Goal: Check status: Check status

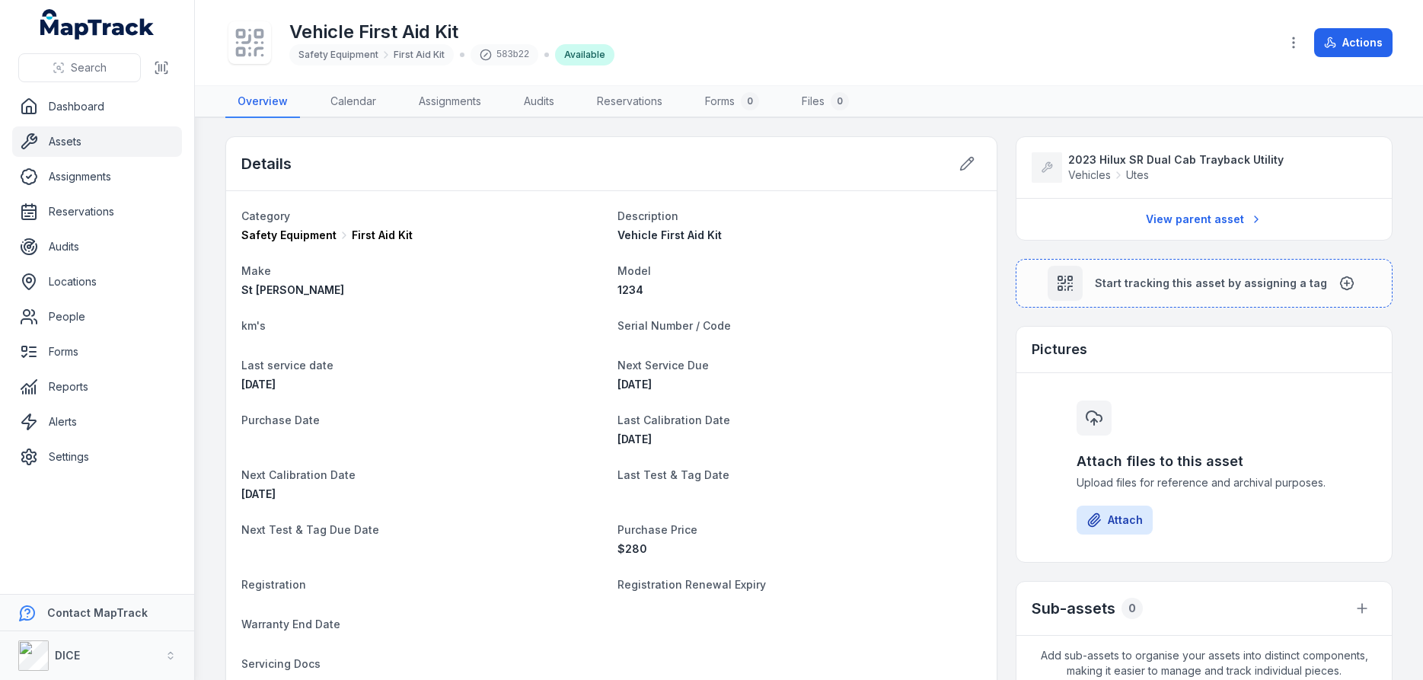
click at [251, 46] on icon at bounding box center [250, 43] width 34 height 34
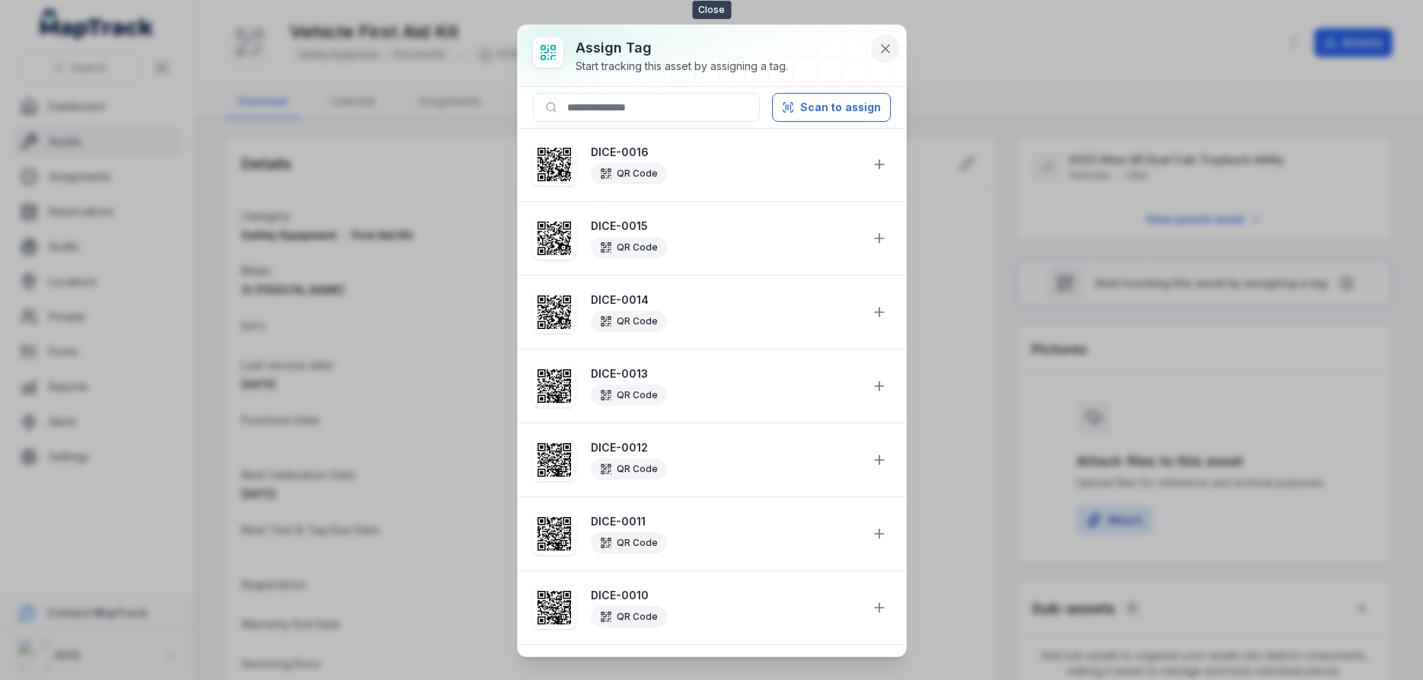
click at [886, 49] on icon at bounding box center [886, 49] width 8 height 8
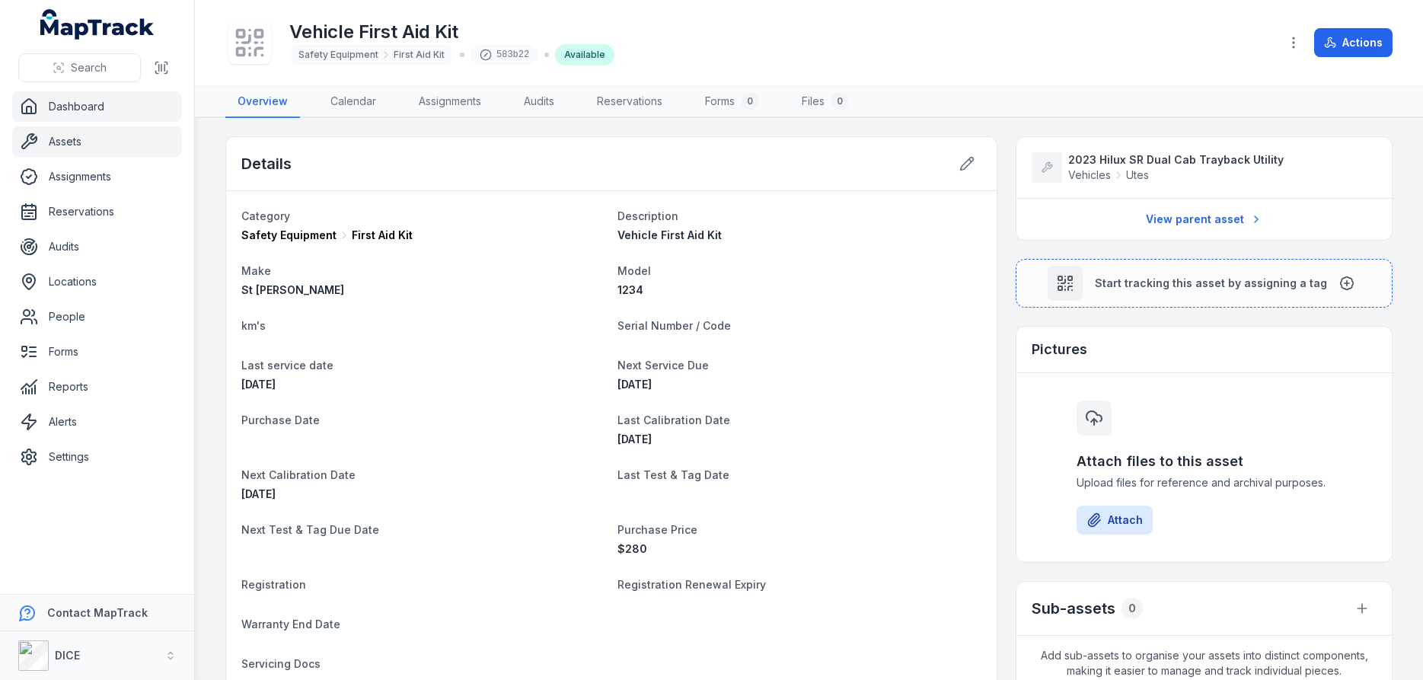
click at [88, 107] on link "Dashboard" at bounding box center [97, 106] width 170 height 30
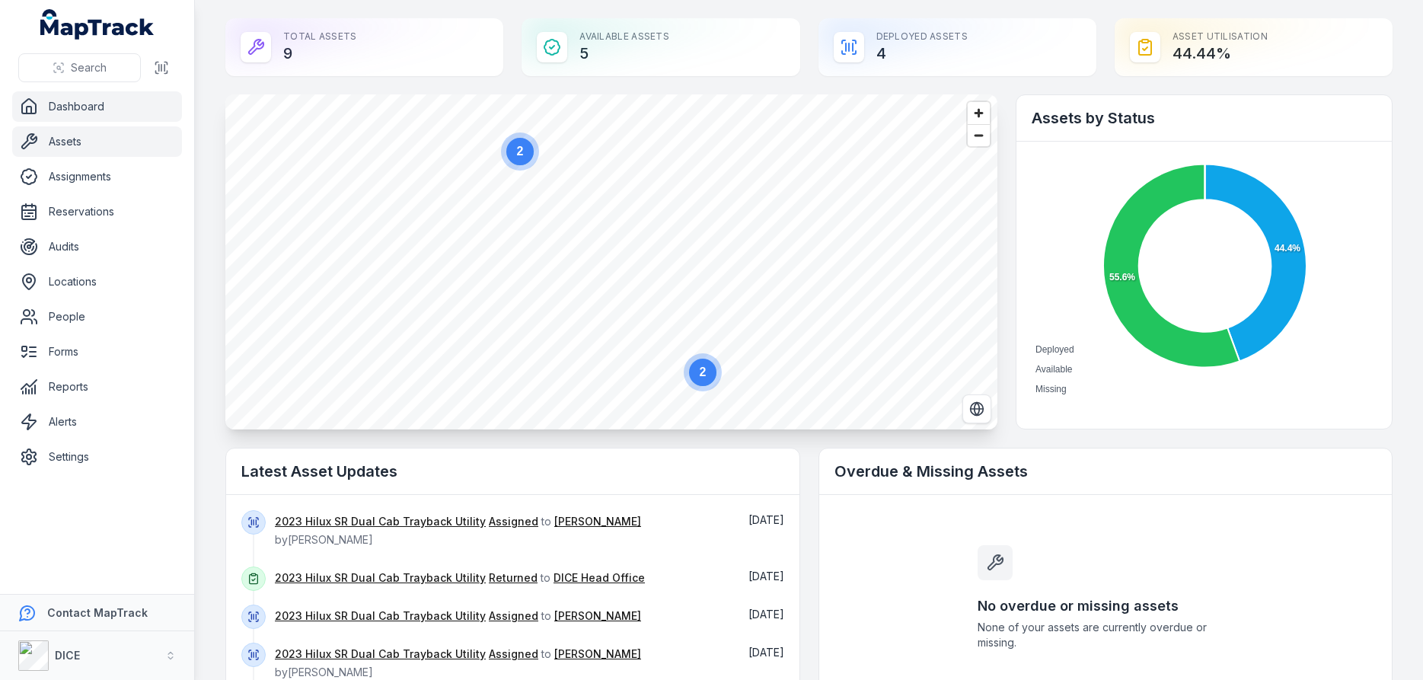
click at [69, 143] on link "Assets" at bounding box center [97, 141] width 170 height 30
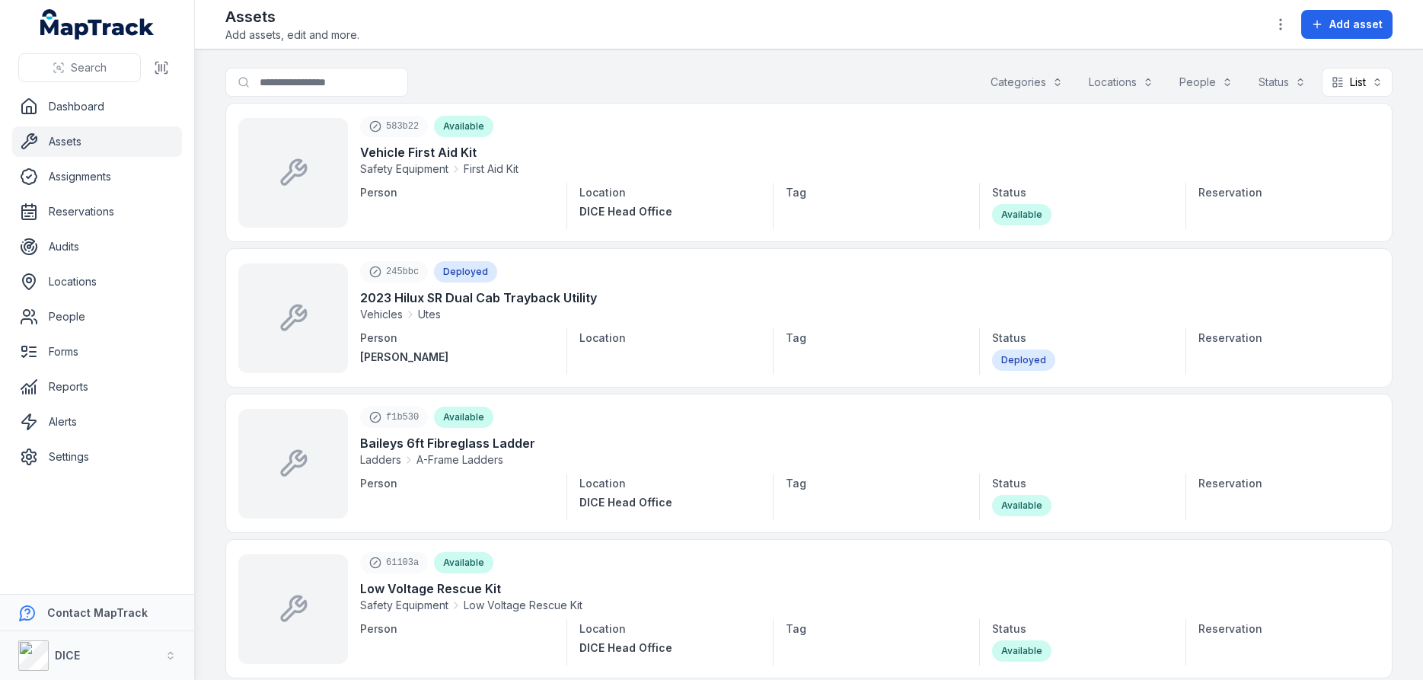
click at [581, 24] on div "Assets Add assets, edit and more. Add asset" at bounding box center [808, 24] width 1167 height 37
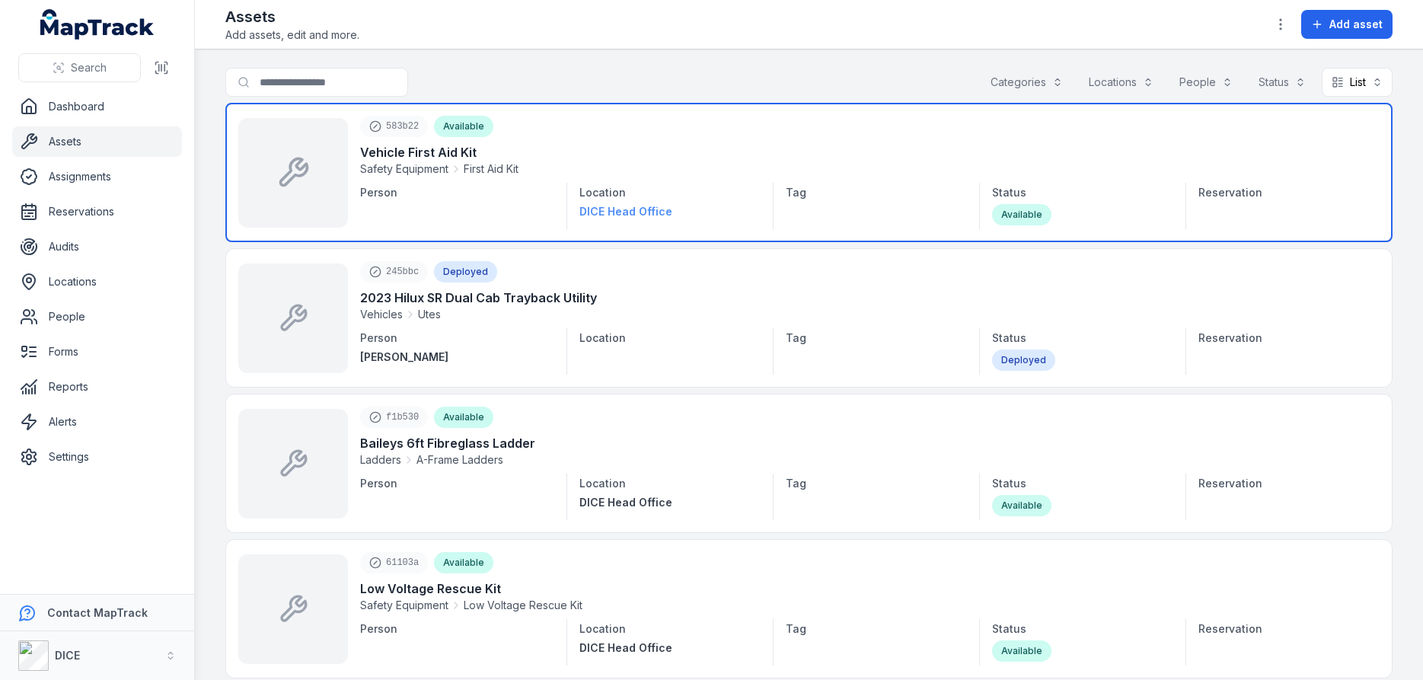
click at [615, 214] on span "DICE Head Office" at bounding box center [625, 211] width 93 height 13
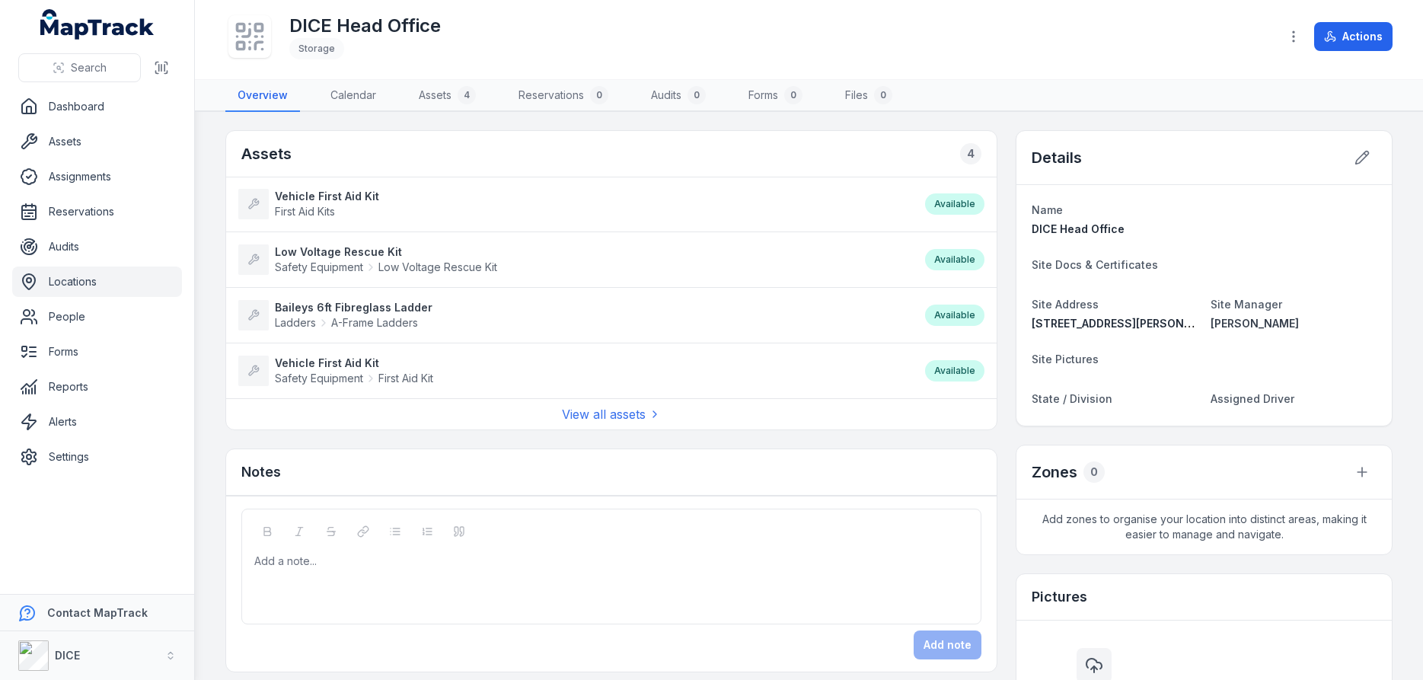
click at [350, 365] on strong "Vehicle First Aid Kit" at bounding box center [354, 363] width 158 height 15
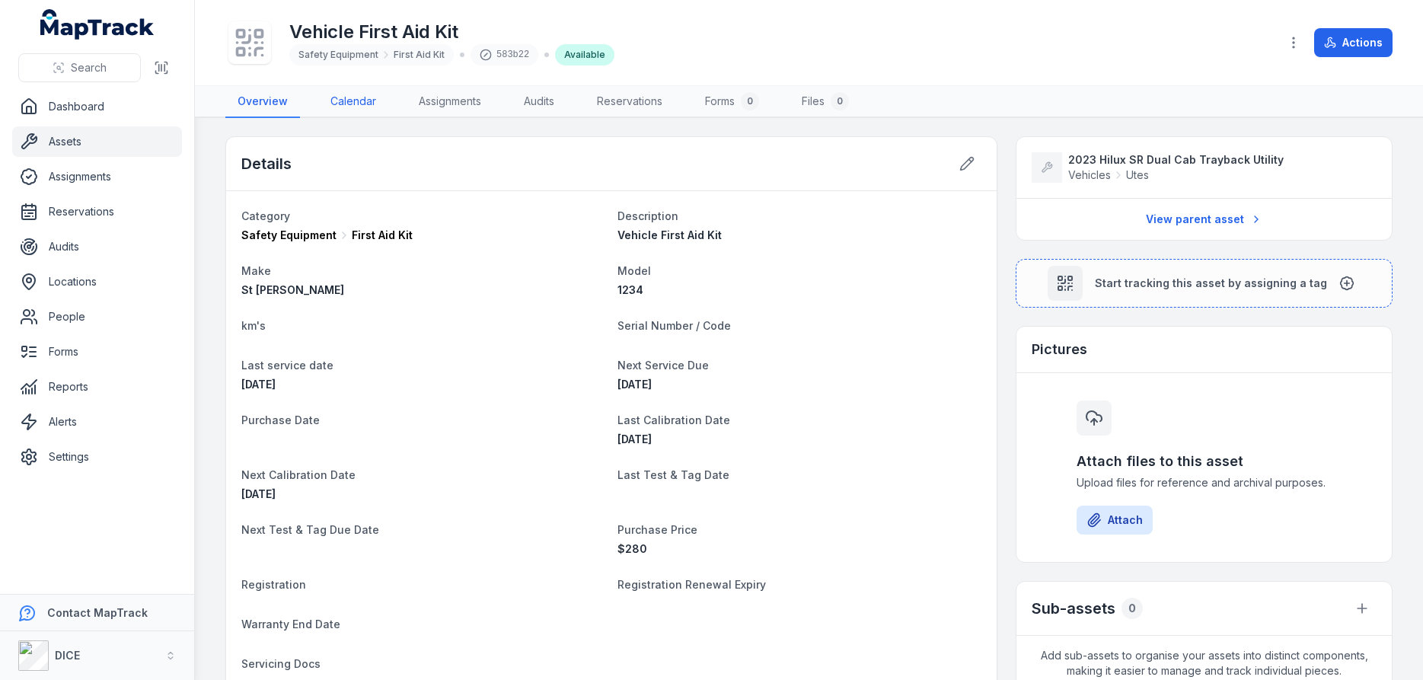
click at [354, 104] on link "Calendar" at bounding box center [353, 102] width 70 height 32
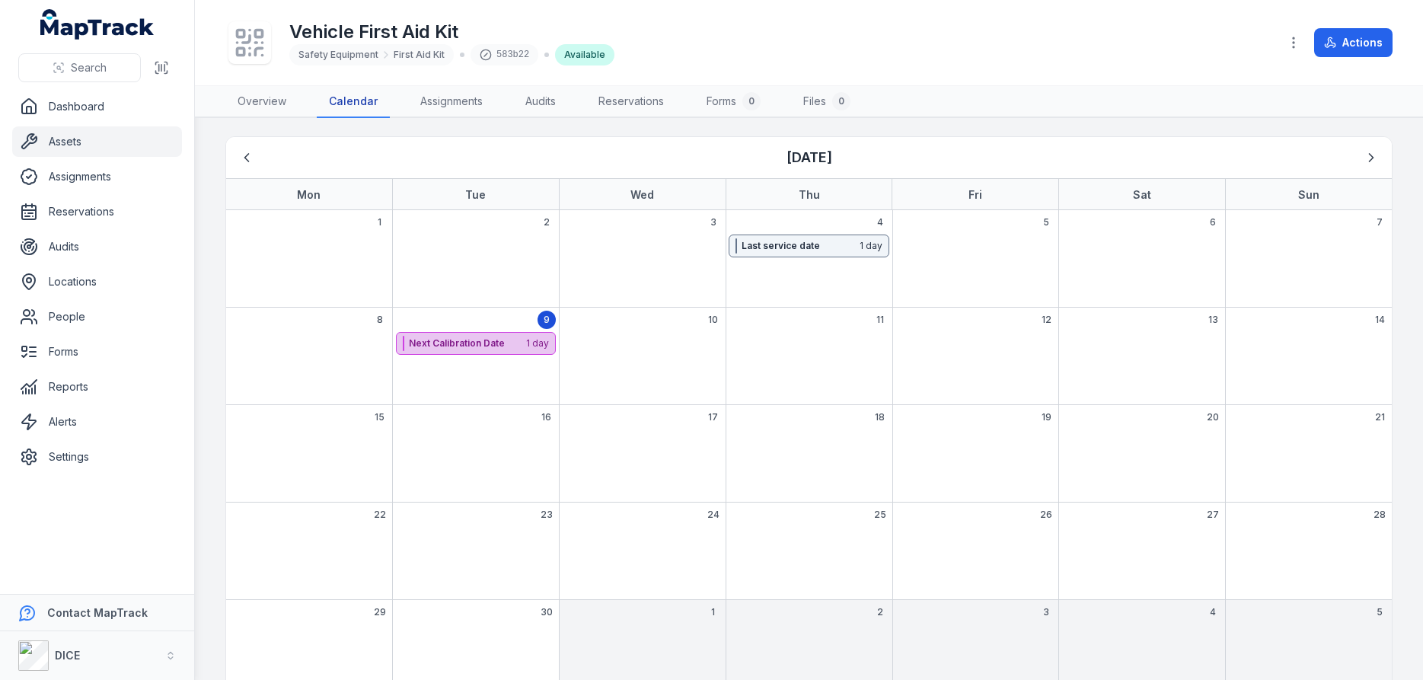
click at [486, 341] on strong "Next Calibration Date" at bounding box center [467, 343] width 117 height 12
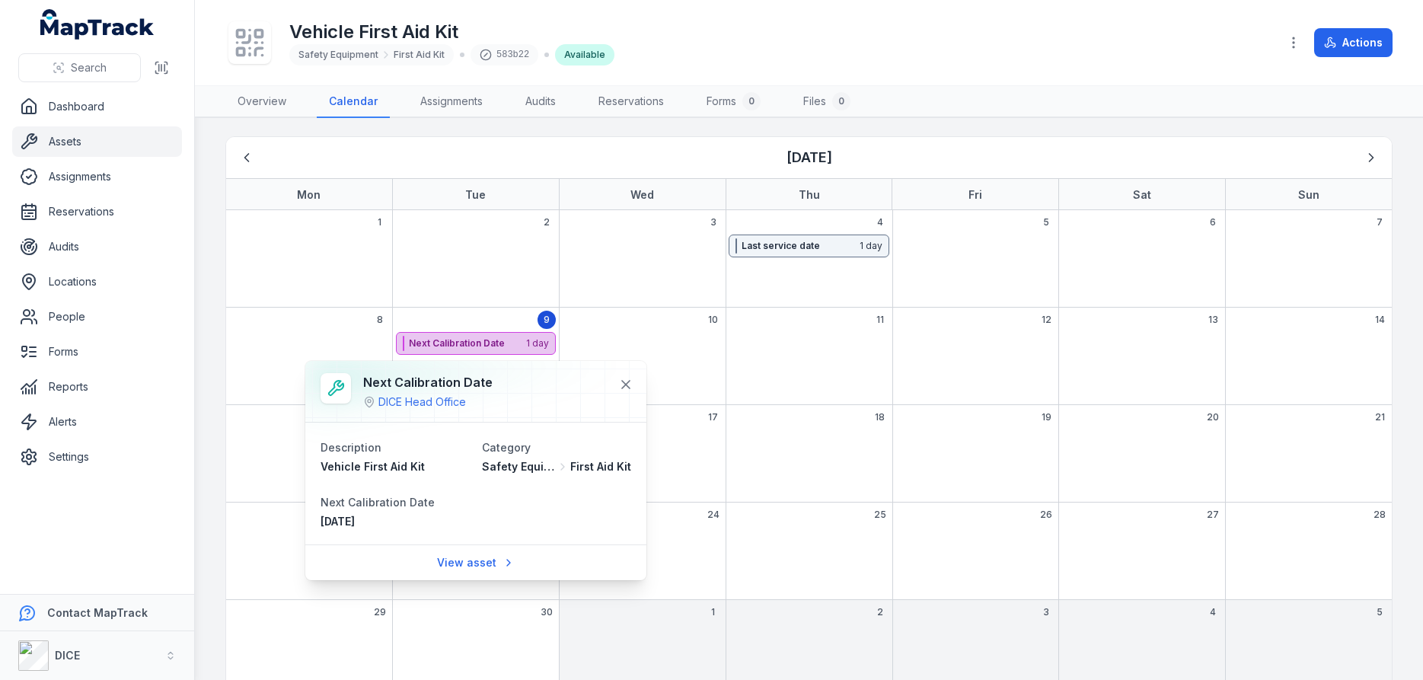
click at [487, 341] on strong "Next Calibration Date" at bounding box center [467, 343] width 117 height 12
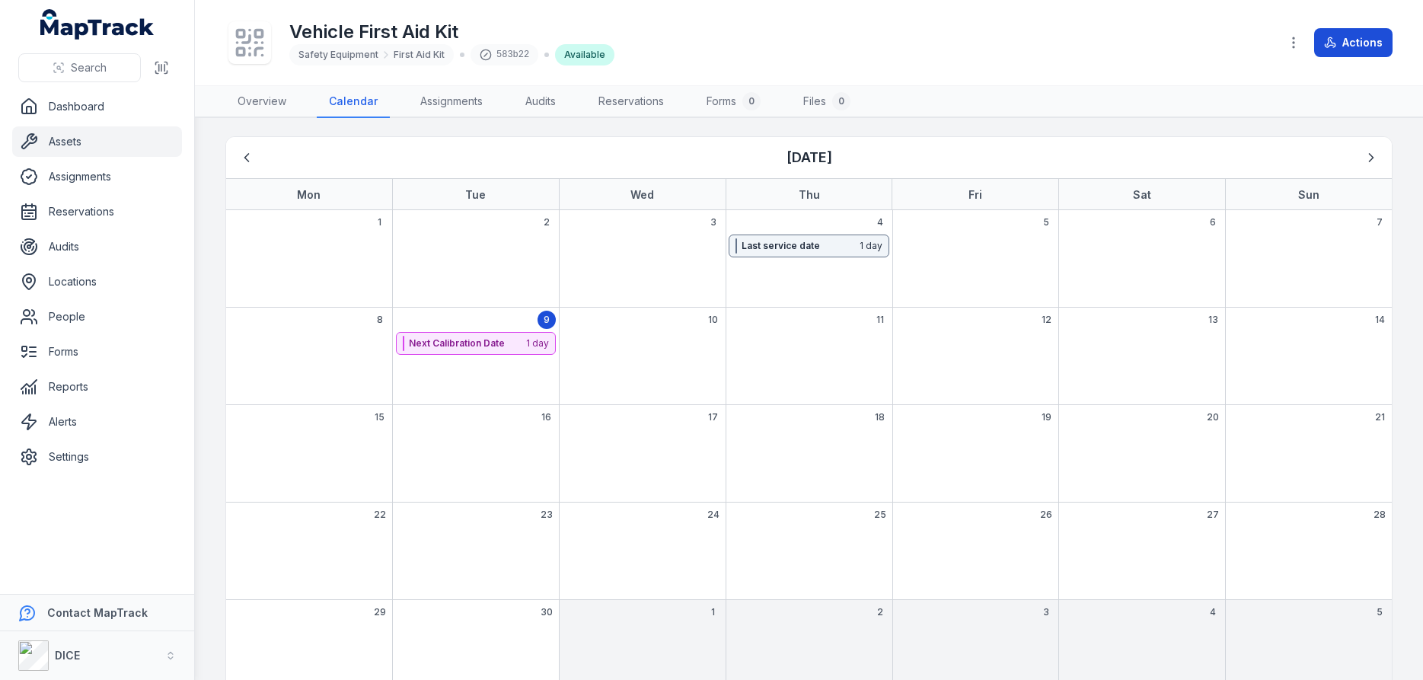
click at [1353, 39] on button "Actions" at bounding box center [1353, 42] width 78 height 29
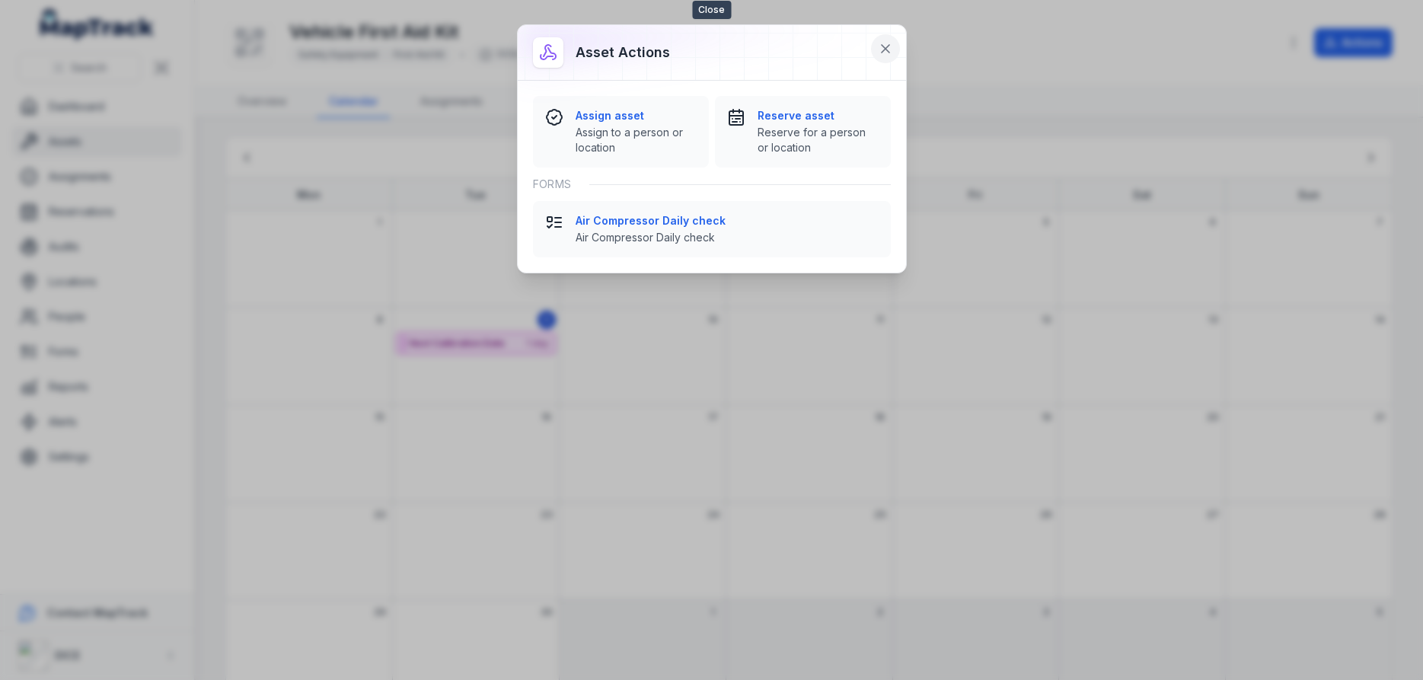
click at [887, 46] on icon at bounding box center [885, 48] width 15 height 15
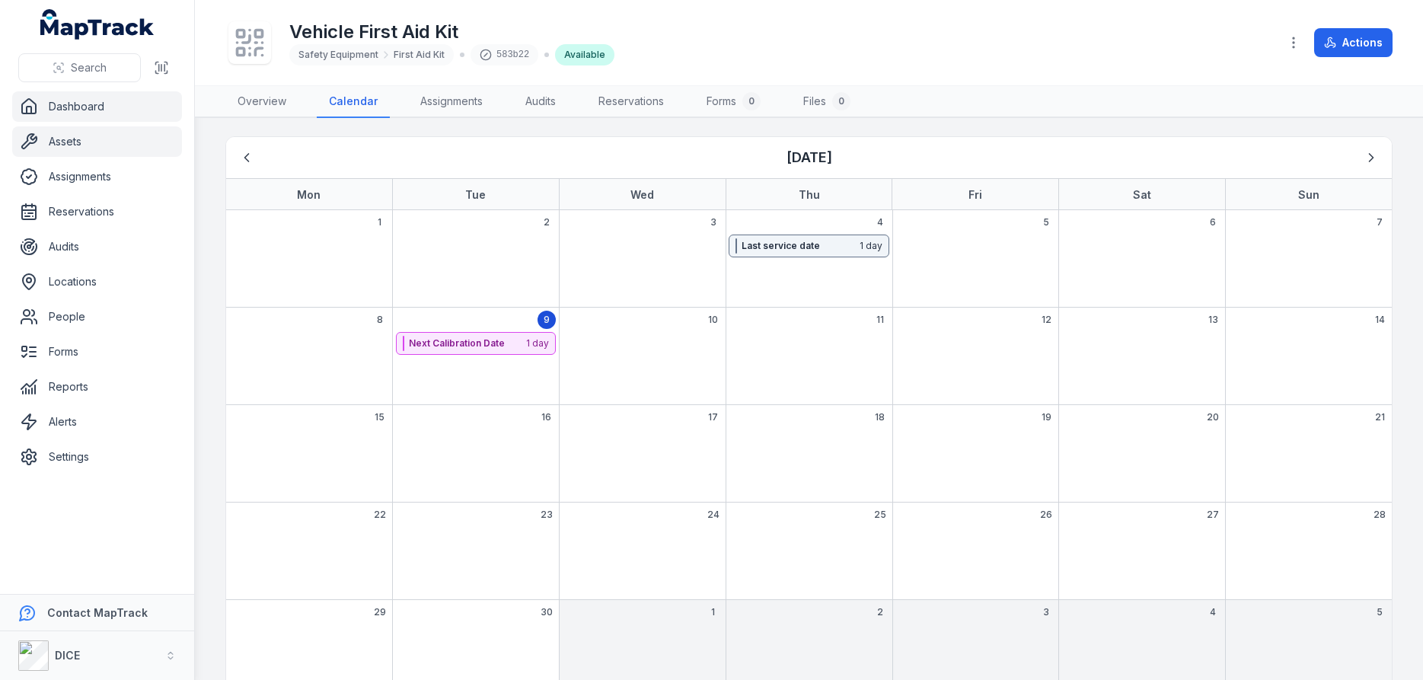
click at [73, 109] on link "Dashboard" at bounding box center [97, 106] width 170 height 30
